Goal: Task Accomplishment & Management: Use online tool/utility

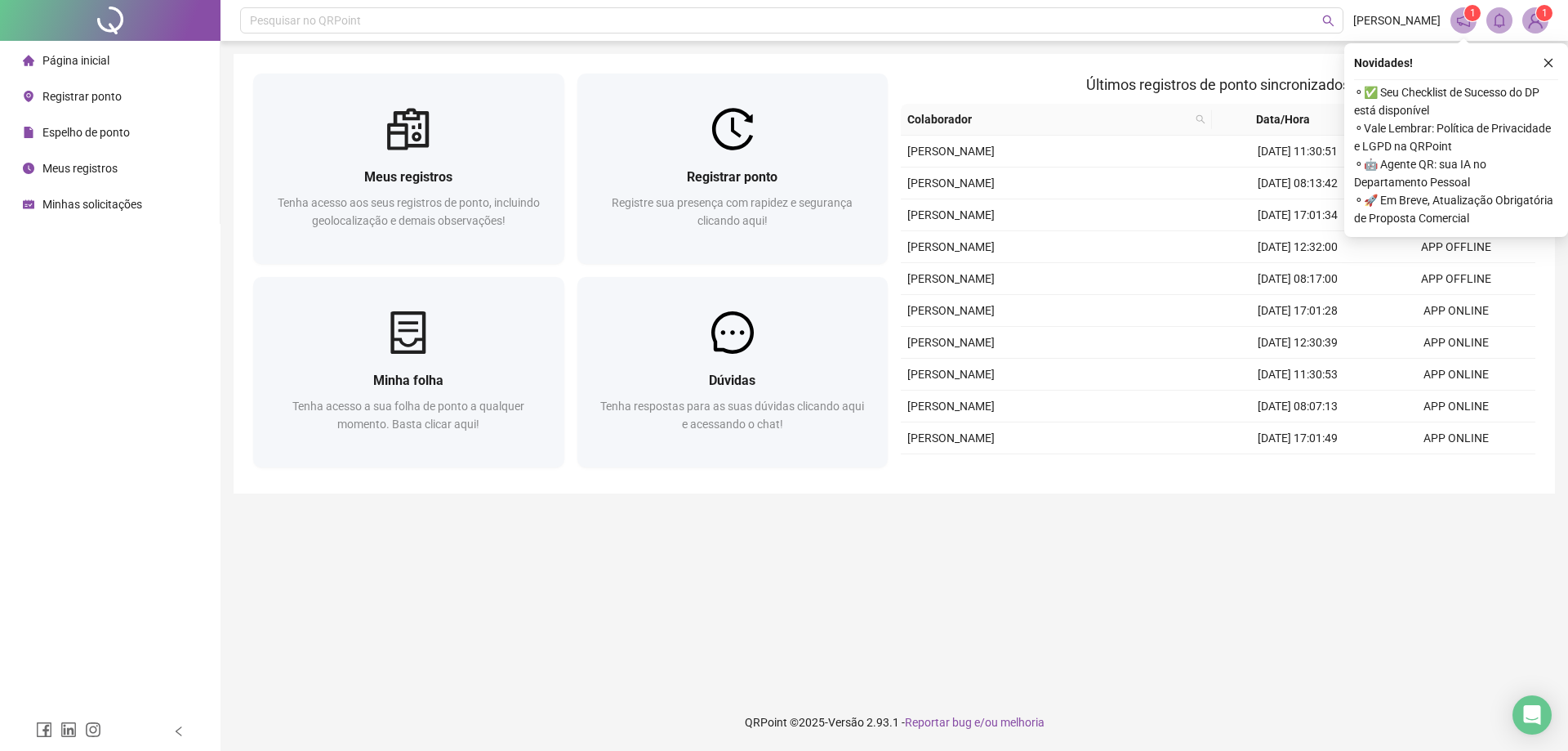
click at [137, 106] on li "Registrar ponto" at bounding box center [110, 96] width 213 height 32
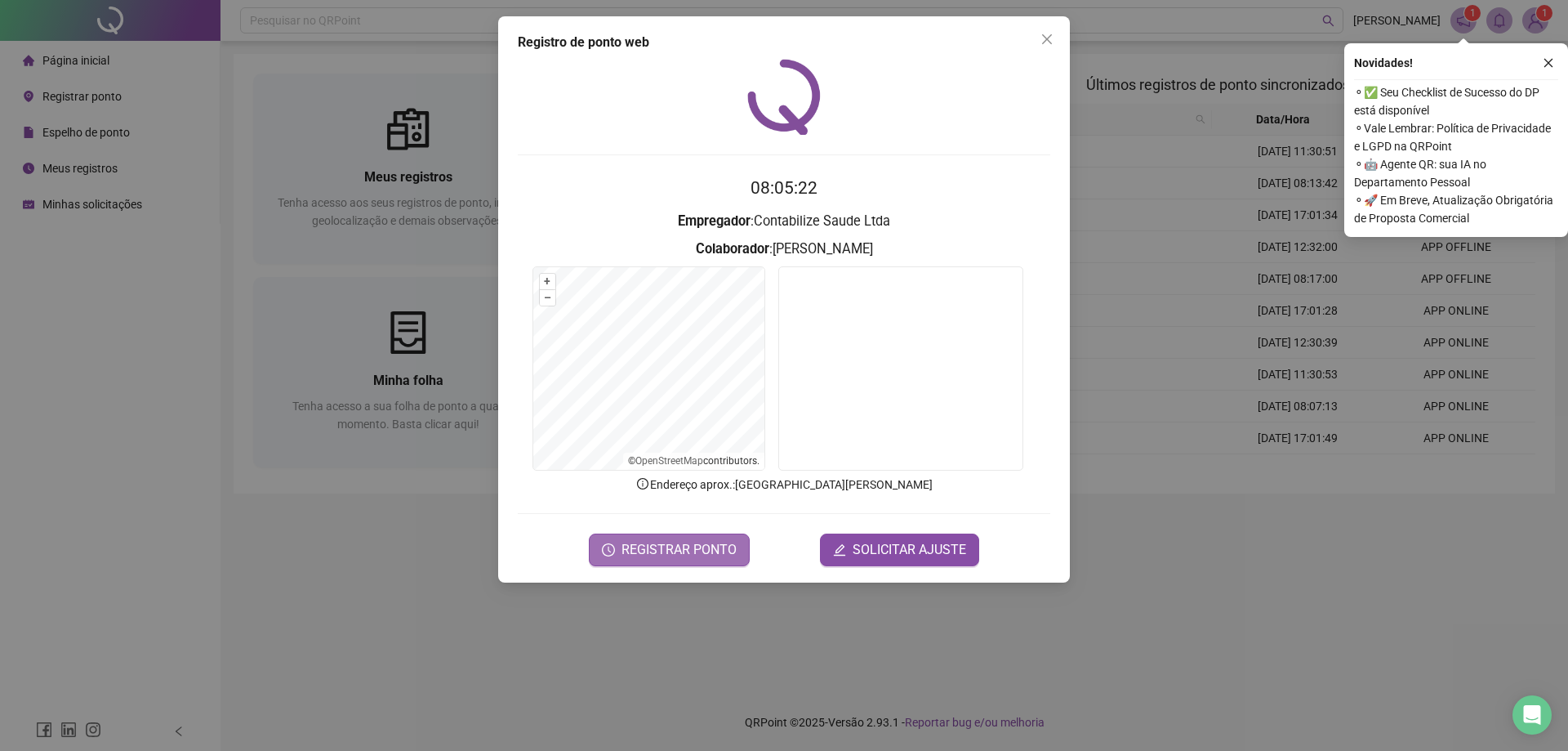
click at [708, 552] on span "REGISTRAR PONTO" at bounding box center [679, 550] width 115 height 20
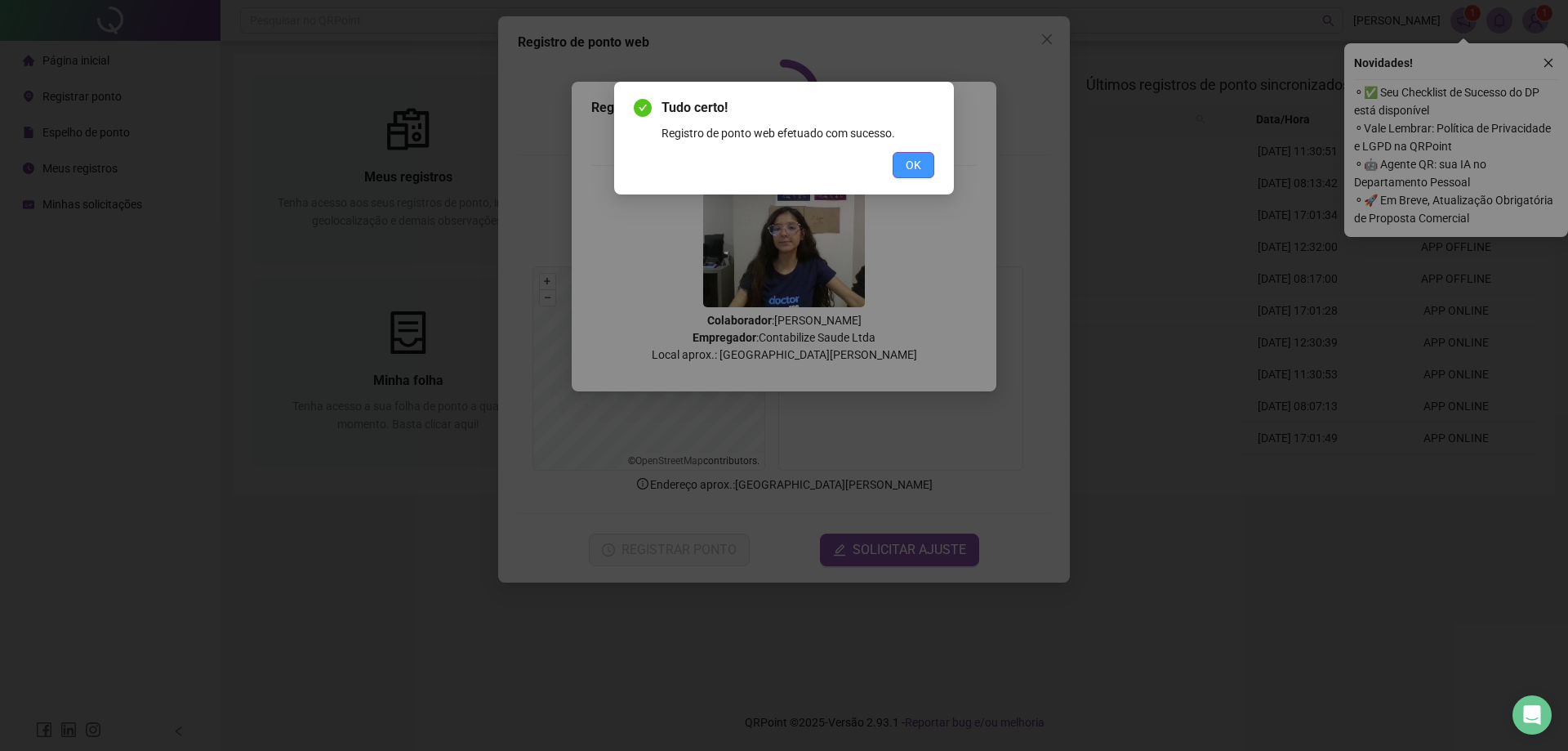
drag, startPoint x: 933, startPoint y: 147, endPoint x: 908, endPoint y: 169, distance: 33.3
click at [930, 149] on div "Tudo certo! Registro de ponto web efetuado com sucesso. OK" at bounding box center [784, 138] width 301 height 80
click at [907, 169] on span "OK" at bounding box center [913, 165] width 16 height 18
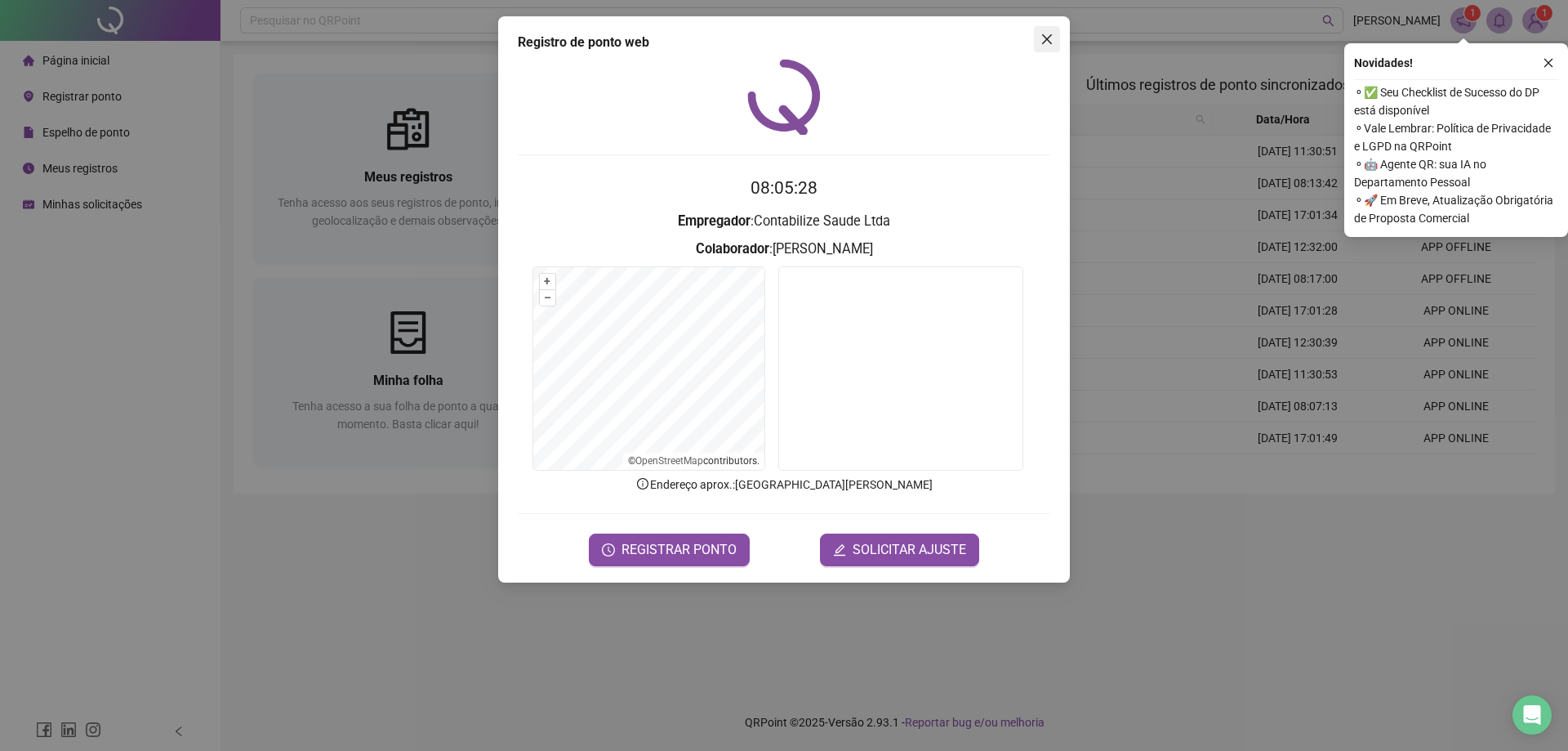
click at [1048, 44] on icon "close" at bounding box center [1047, 39] width 13 height 13
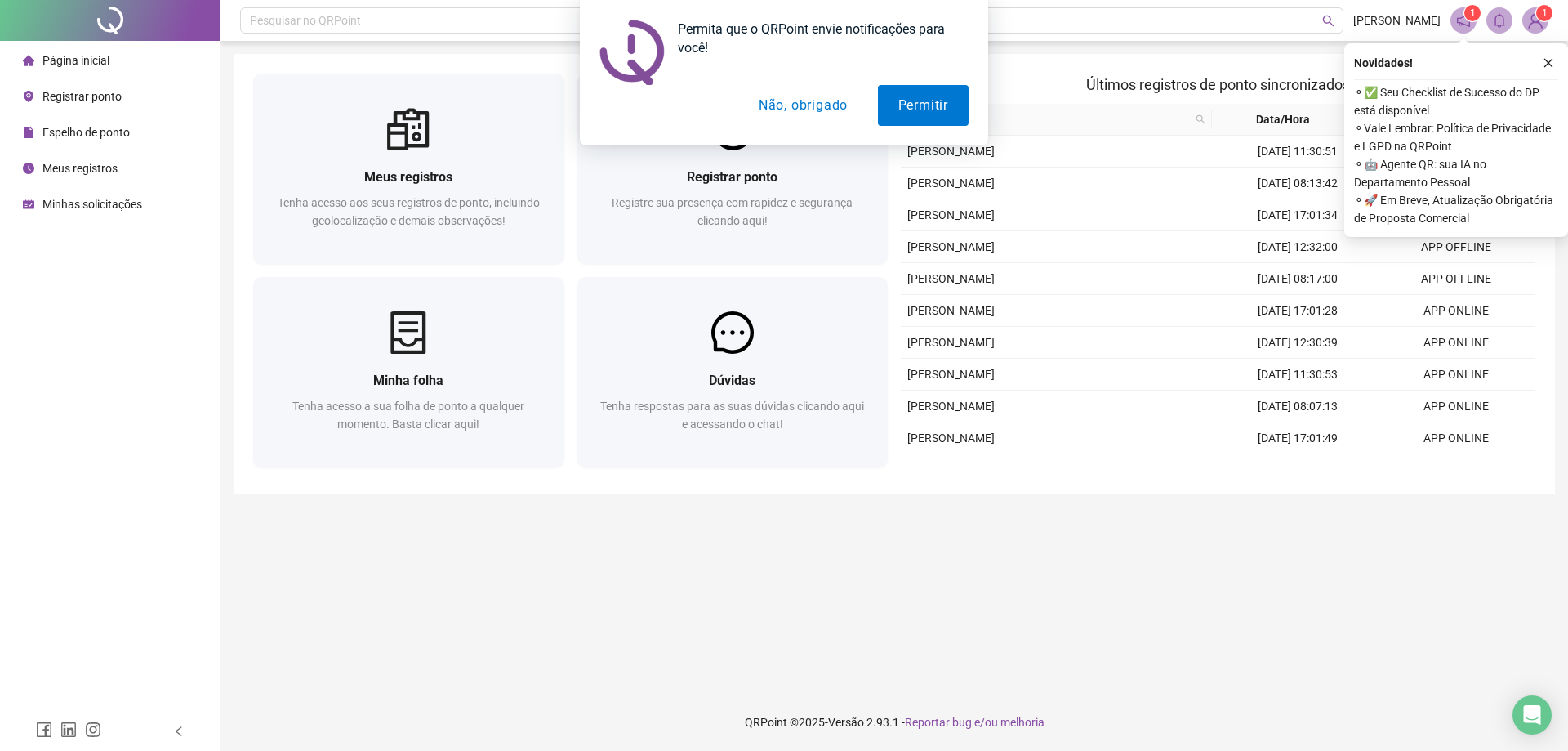
click at [1543, 61] on div "Permita que o QRPoint envie notificações para você! Permitir Não, obrigado" at bounding box center [784, 72] width 1568 height 145
click at [1551, 73] on div "Permita que o QRPoint envie notificações para você! Permitir Não, obrigado" at bounding box center [784, 72] width 1568 height 145
click at [1543, 61] on div "Permita que o QRPoint envie notificações para você! Permitir Não, obrigado" at bounding box center [784, 72] width 1568 height 145
click at [1551, 63] on div "Permita que o QRPoint envie notificações para você! Permitir Não, obrigado" at bounding box center [784, 72] width 1568 height 145
click at [1548, 53] on div "Permita que o QRPoint envie notificações para você! Permitir Não, obrigado" at bounding box center [784, 72] width 1568 height 145
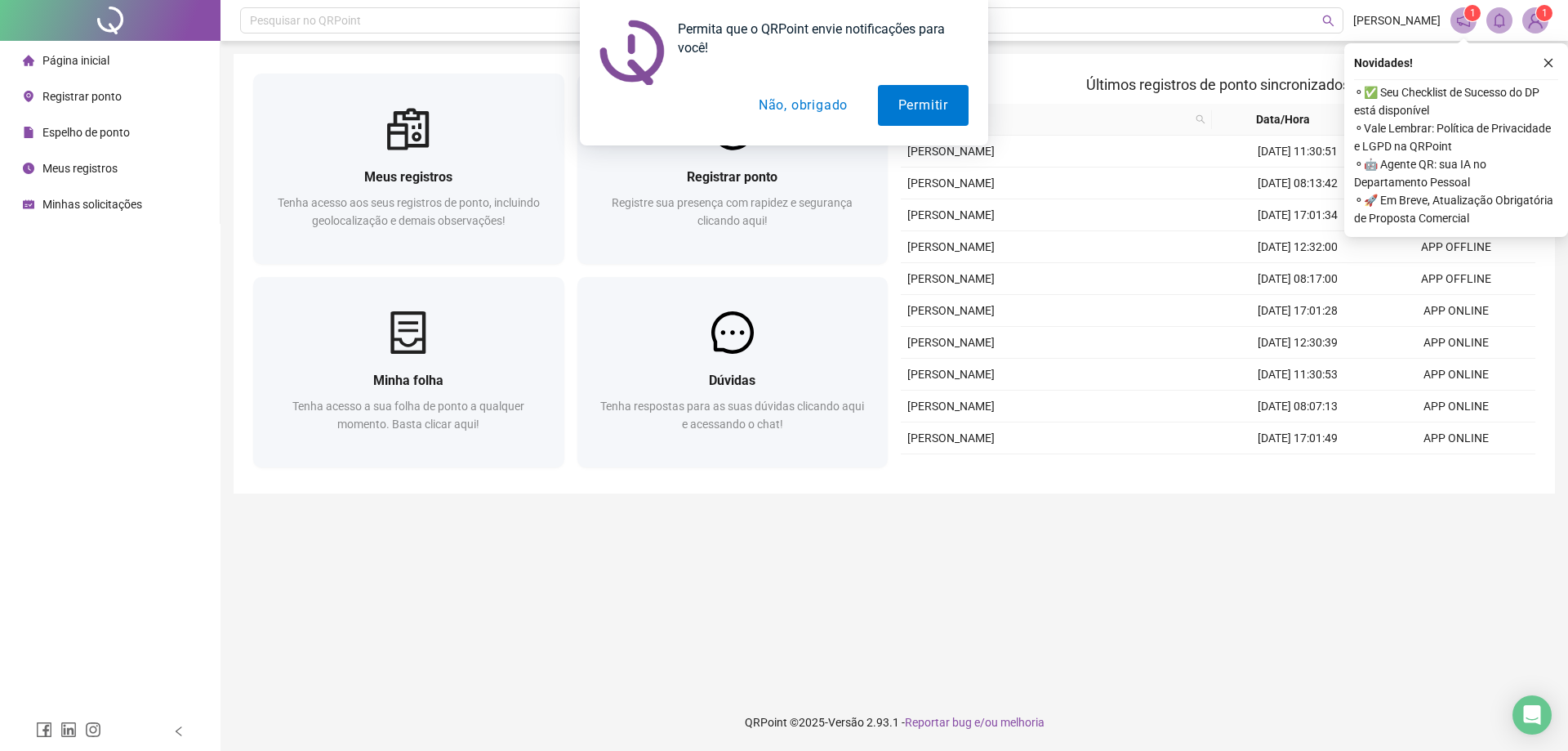
click at [1547, 63] on div "Permita que o QRPoint envie notificações para você! Permitir Não, obrigado" at bounding box center [784, 72] width 1568 height 145
click at [841, 97] on button "Não, obrigado" at bounding box center [803, 105] width 130 height 41
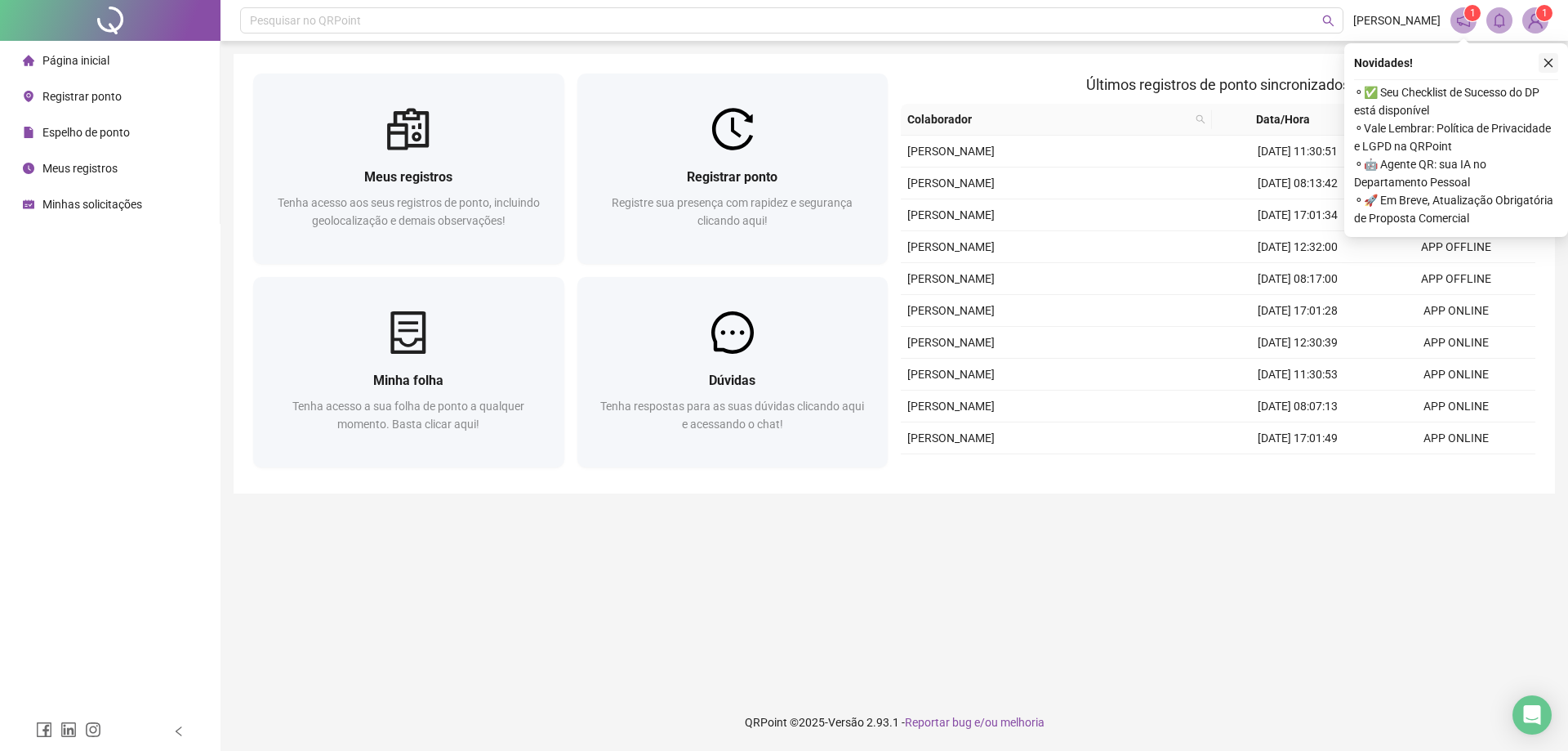
click at [1547, 66] on icon "close" at bounding box center [1548, 63] width 12 height 12
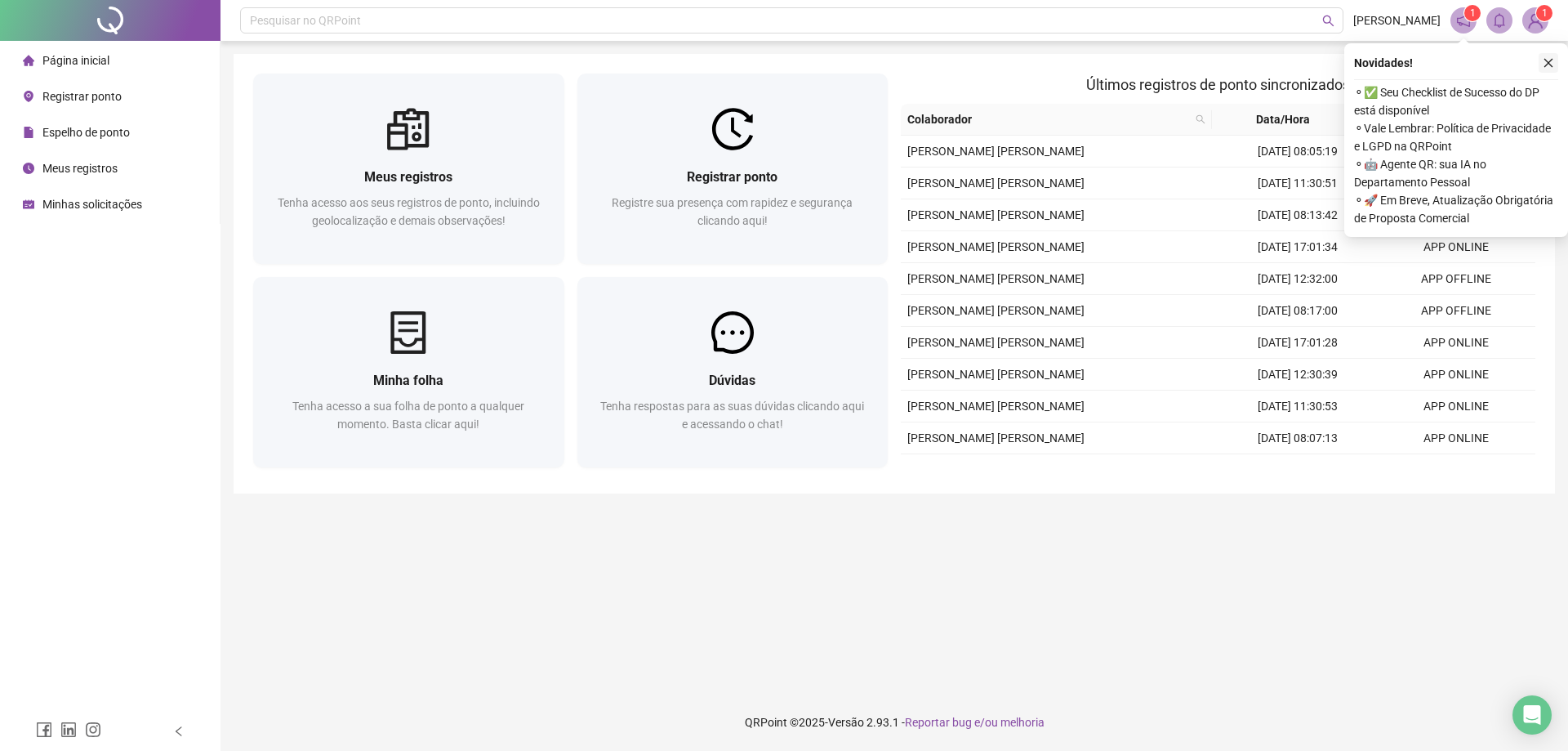
click at [1539, 54] on button "button" at bounding box center [1548, 63] width 20 height 20
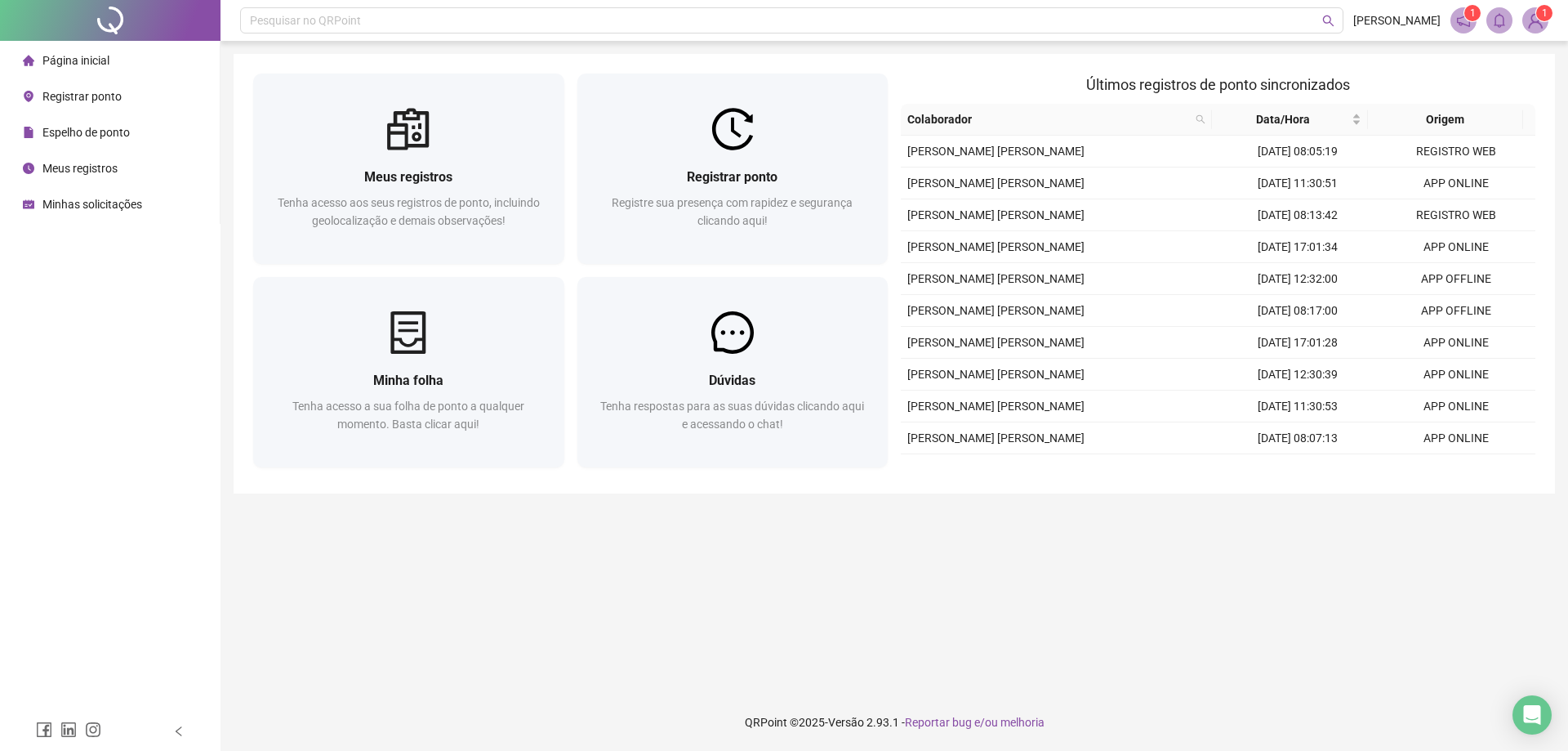
click at [51, 170] on span "Meus registros" at bounding box center [80, 169] width 75 height 13
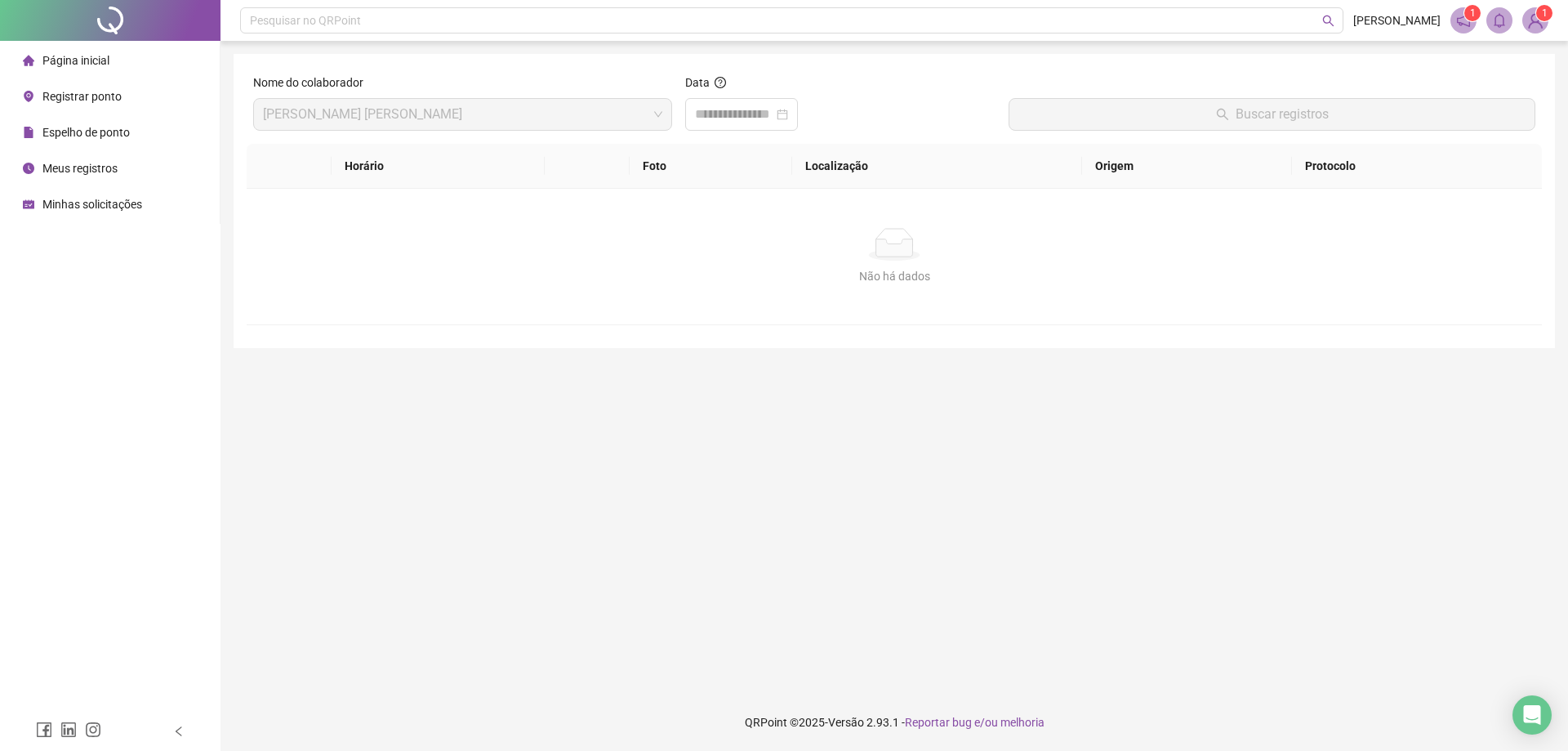
click at [90, 61] on span "Página inicial" at bounding box center [76, 61] width 67 height 13
